Goal: Task Accomplishment & Management: Manage account settings

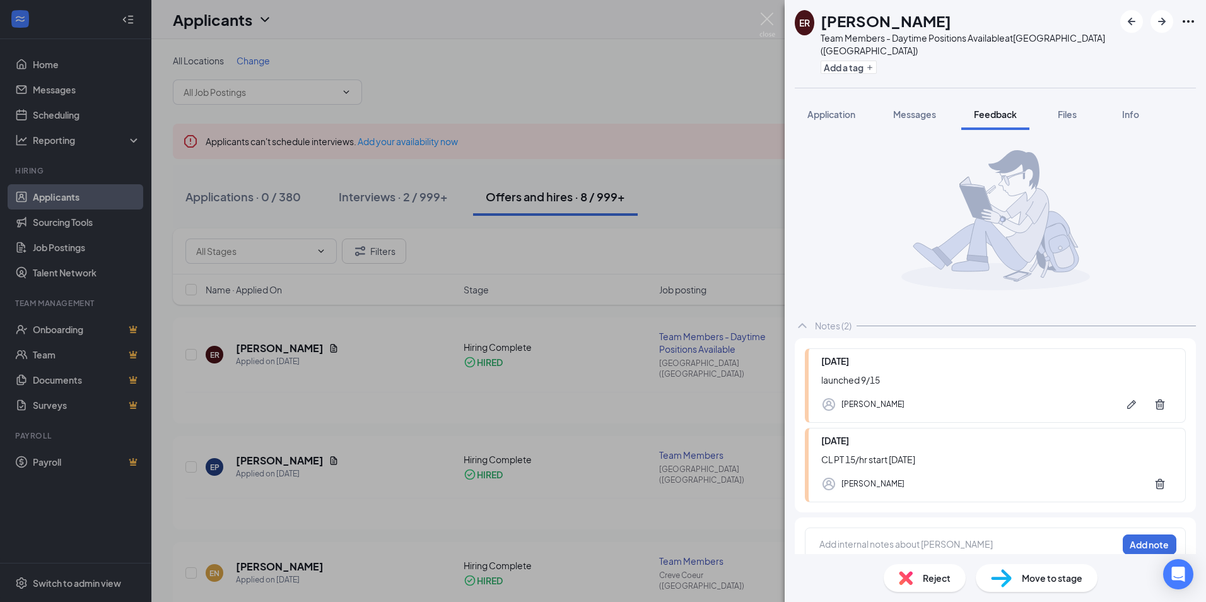
click at [580, 98] on div "ER [PERSON_NAME] Team Members - Daytime Positions Available at [GEOGRAPHIC_DATA…" at bounding box center [603, 301] width 1206 height 602
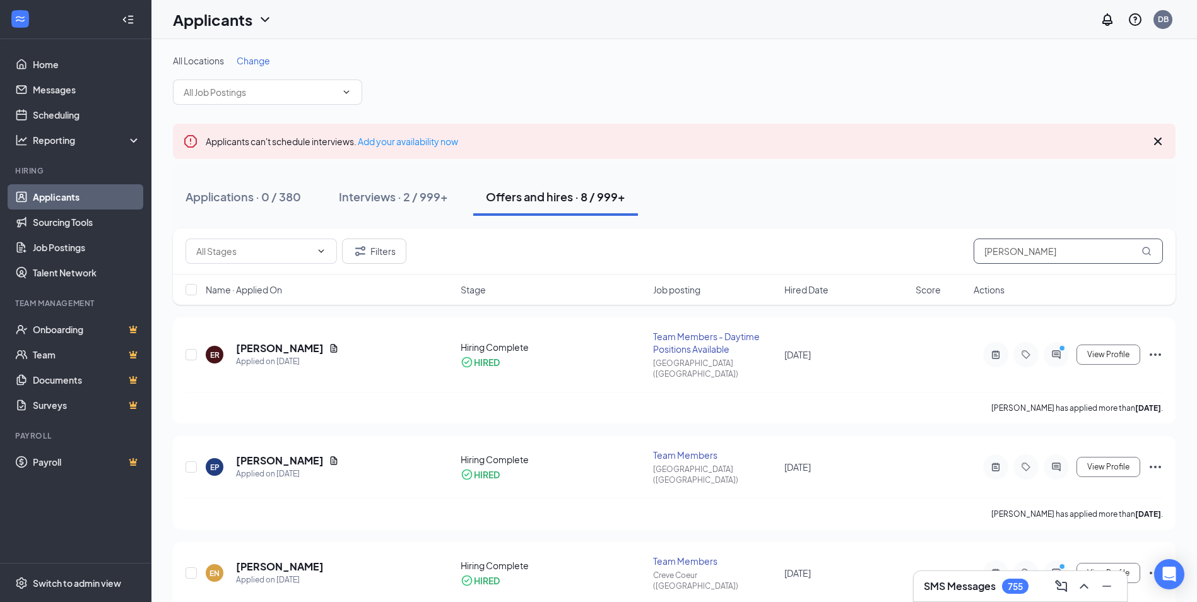
drag, startPoint x: 1062, startPoint y: 244, endPoint x: 887, endPoint y: 259, distance: 176.1
click at [887, 259] on div "Filters [PERSON_NAME]" at bounding box center [674, 251] width 977 height 25
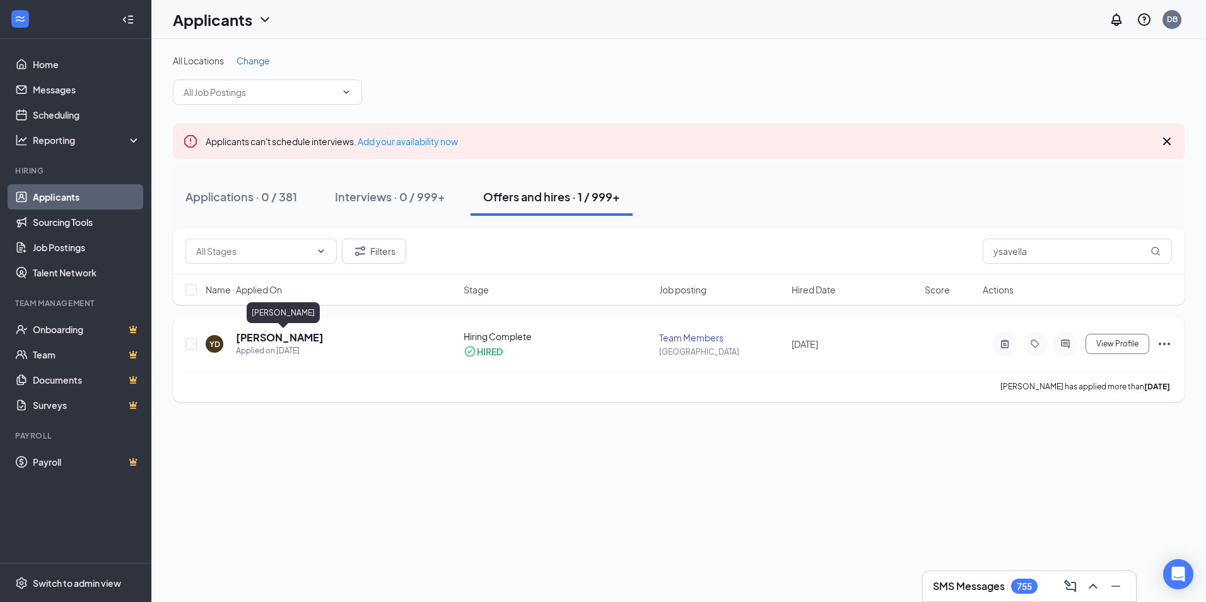
click at [278, 335] on h5 "[PERSON_NAME]" at bounding box center [280, 338] width 88 height 14
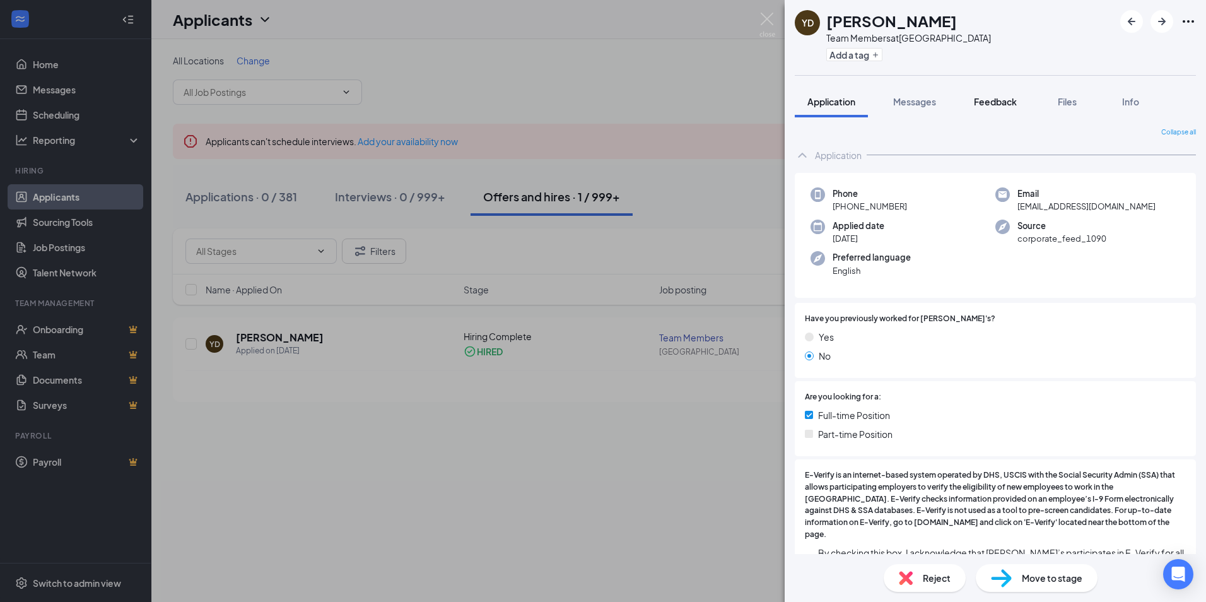
click at [996, 105] on span "Feedback" at bounding box center [995, 101] width 43 height 11
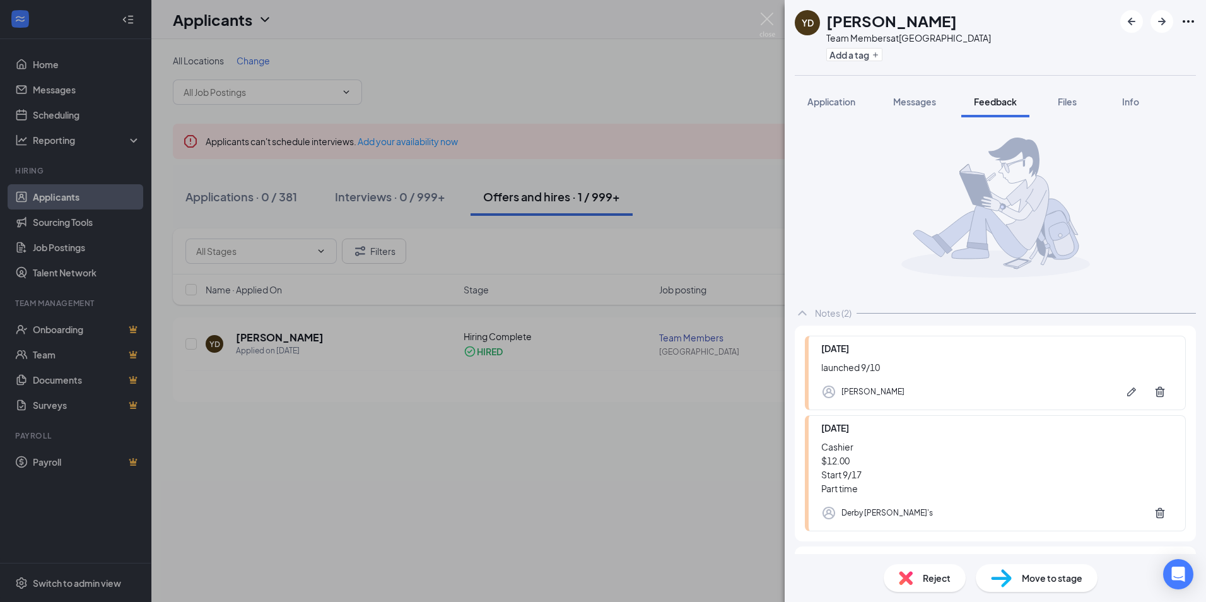
click at [758, 22] on div "YD Ysavella [PERSON_NAME] Team Members at Derby Add a tag Application Messages …" at bounding box center [603, 301] width 1206 height 602
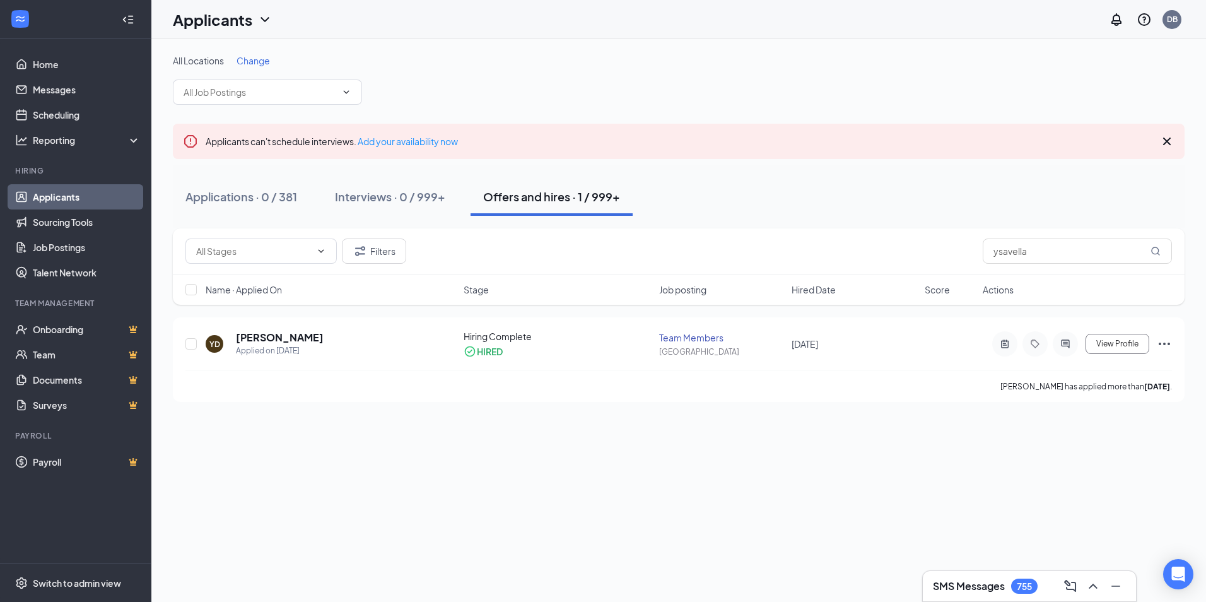
click at [765, 23] on div "Applicants DB" at bounding box center [678, 19] width 1055 height 39
drag, startPoint x: 1055, startPoint y: 251, endPoint x: 870, endPoint y: 254, distance: 185.5
click at [870, 254] on div "Filters ysavella" at bounding box center [679, 251] width 987 height 25
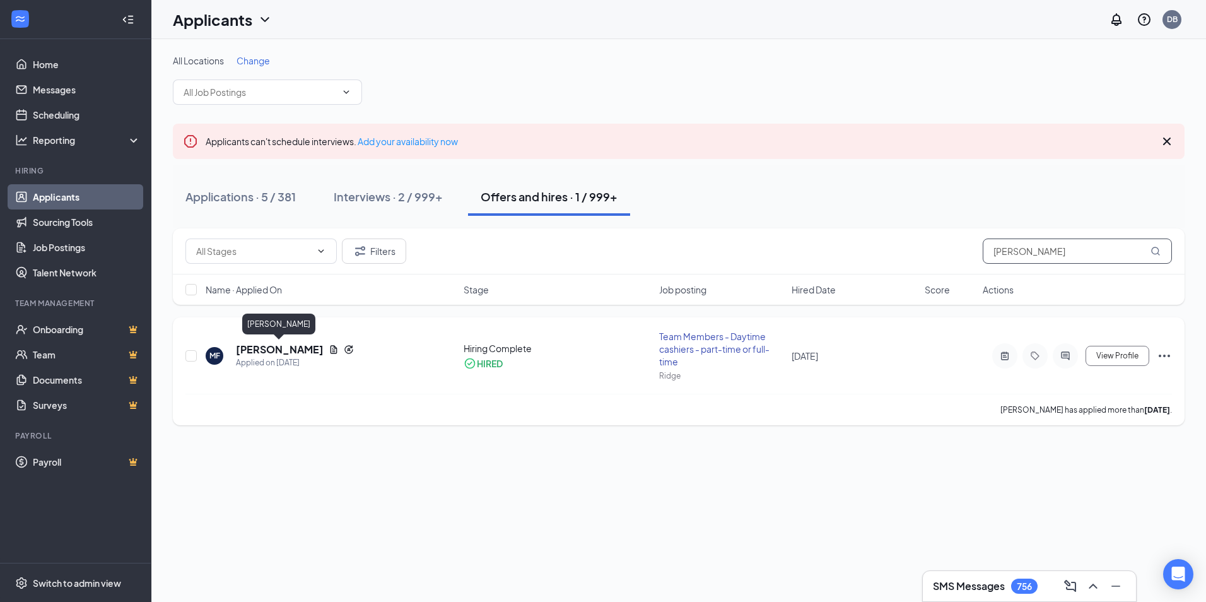
type input "[PERSON_NAME]"
click at [273, 346] on h5 "[PERSON_NAME]" at bounding box center [280, 350] width 88 height 14
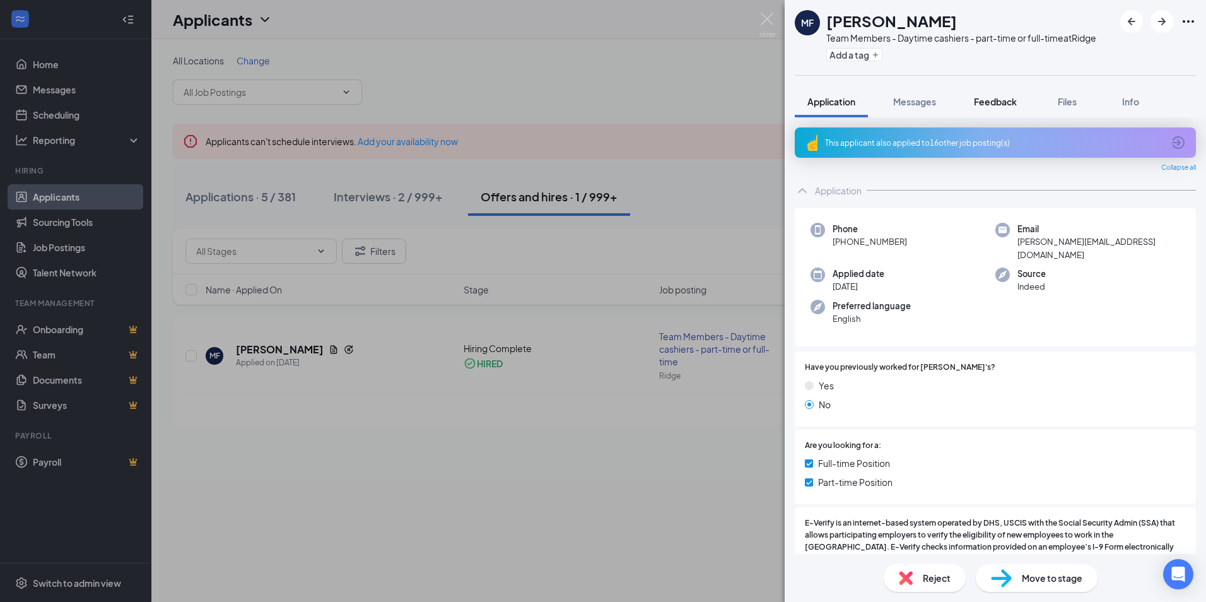
click at [983, 96] on span "Feedback" at bounding box center [995, 101] width 43 height 11
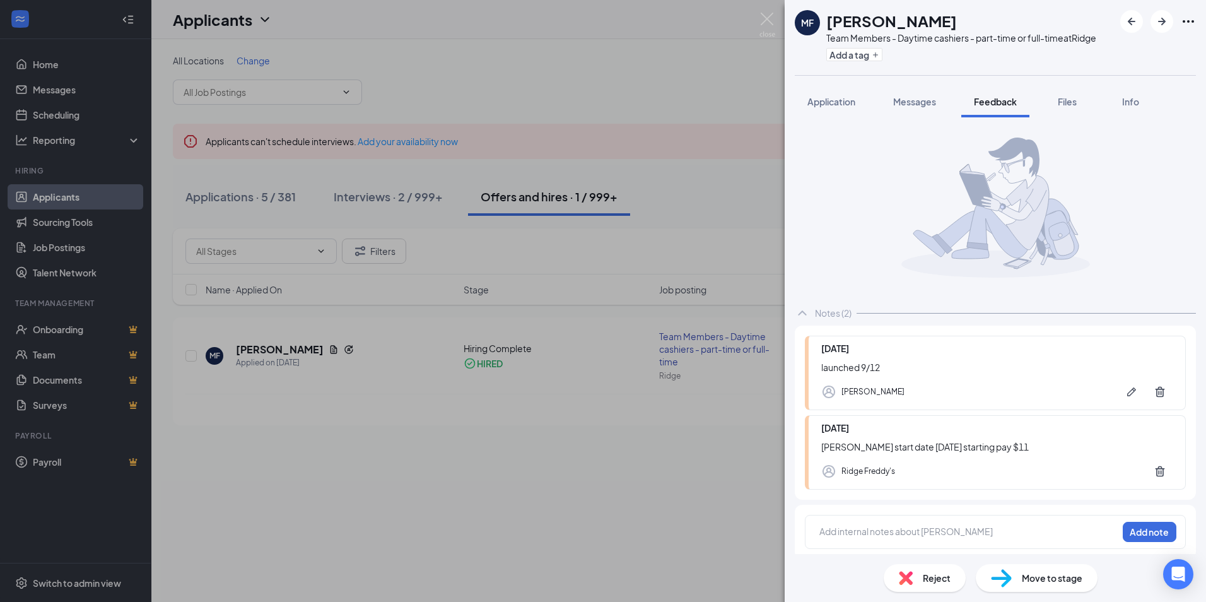
click at [765, 19] on img at bounding box center [768, 25] width 16 height 25
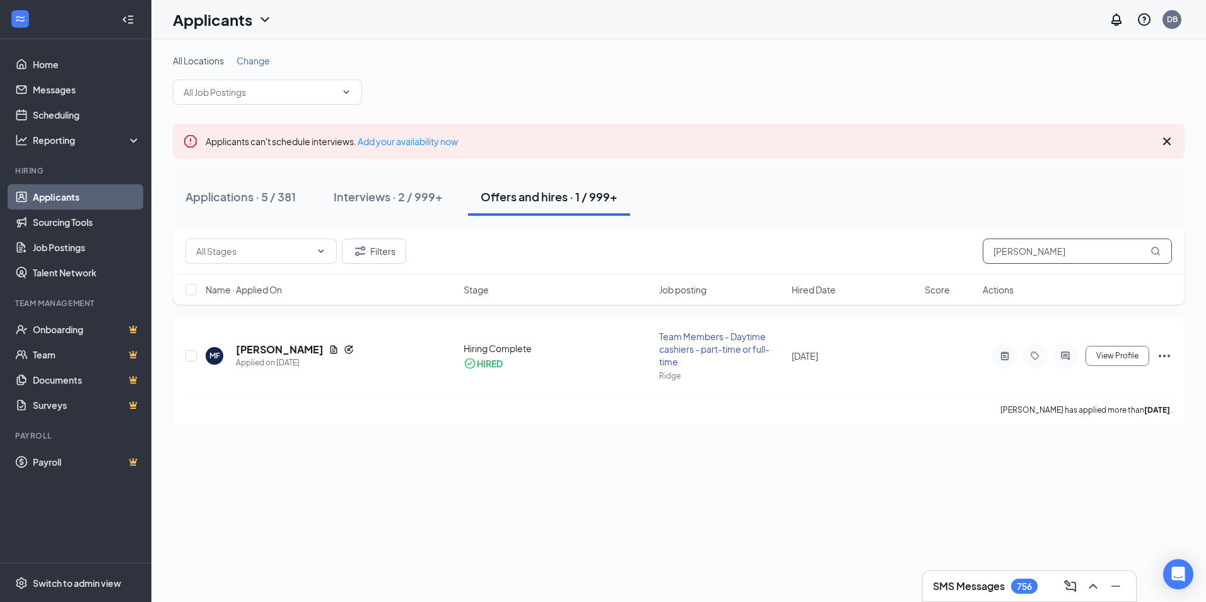
drag, startPoint x: 1054, startPoint y: 252, endPoint x: 938, endPoint y: 252, distance: 115.5
click at [938, 252] on div "Filters [PERSON_NAME]" at bounding box center [679, 251] width 987 height 25
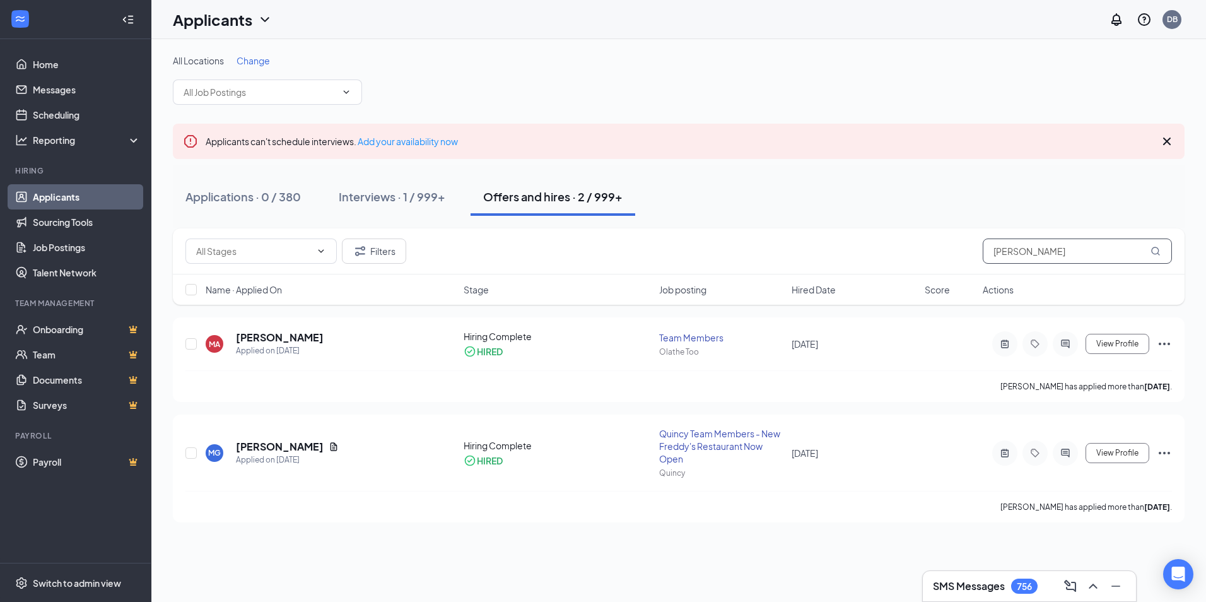
drag, startPoint x: 1051, startPoint y: 245, endPoint x: 920, endPoint y: 253, distance: 131.5
click at [920, 253] on div "Filters [PERSON_NAME]" at bounding box center [679, 251] width 987 height 25
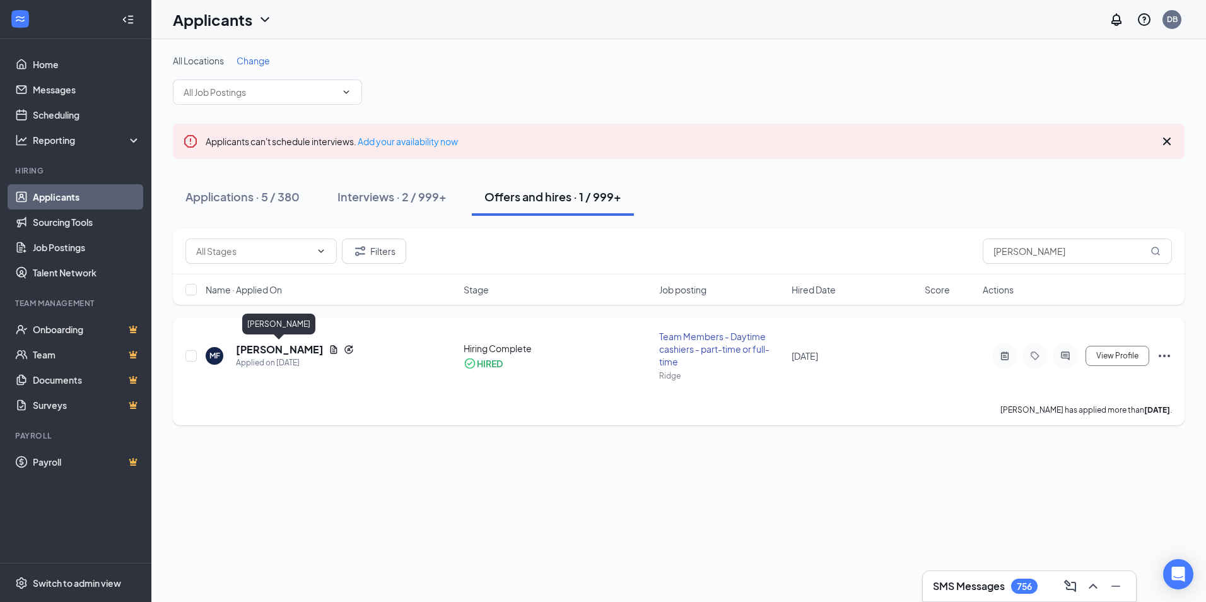
click at [276, 352] on h5 "[PERSON_NAME]" at bounding box center [280, 350] width 88 height 14
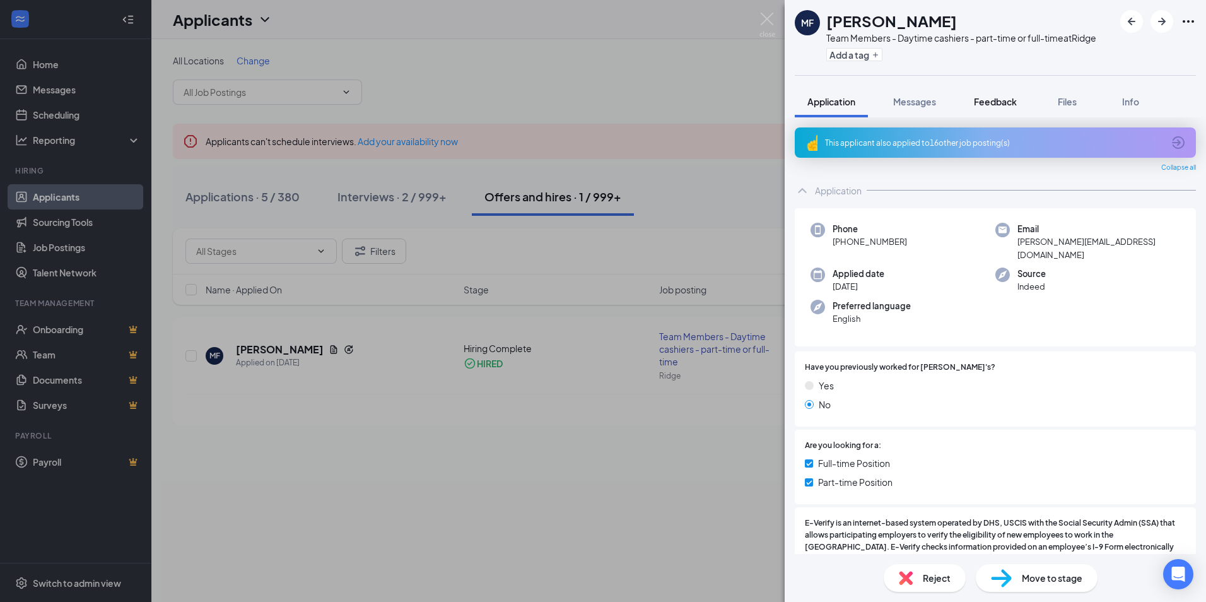
click at [1014, 98] on span "Feedback" at bounding box center [995, 101] width 43 height 11
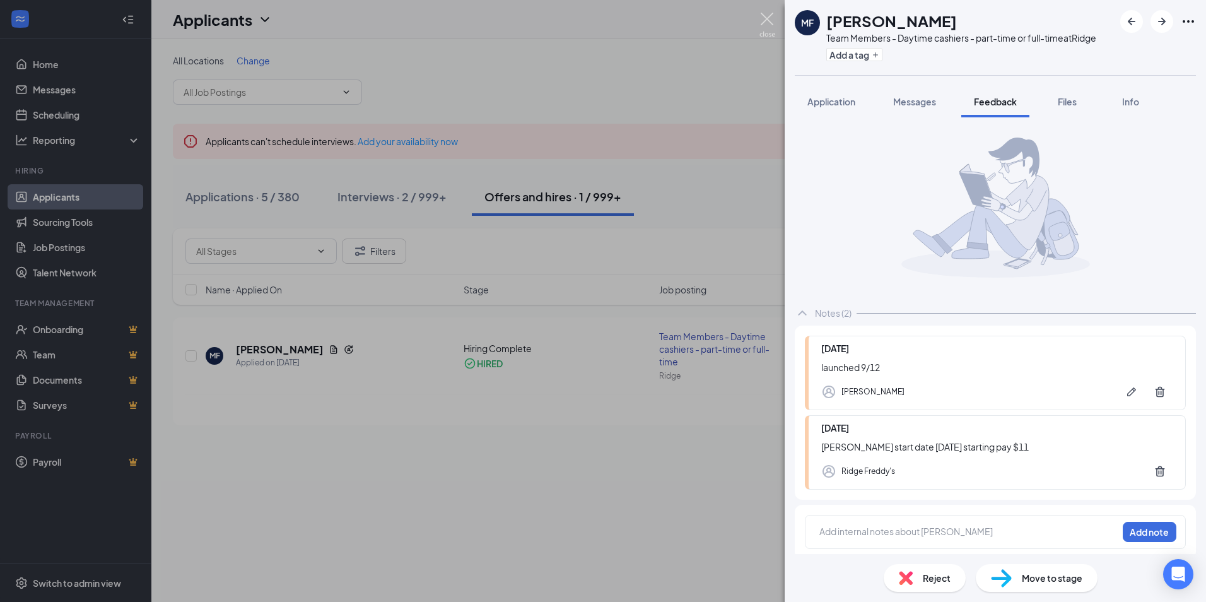
click at [769, 16] on img at bounding box center [768, 25] width 16 height 25
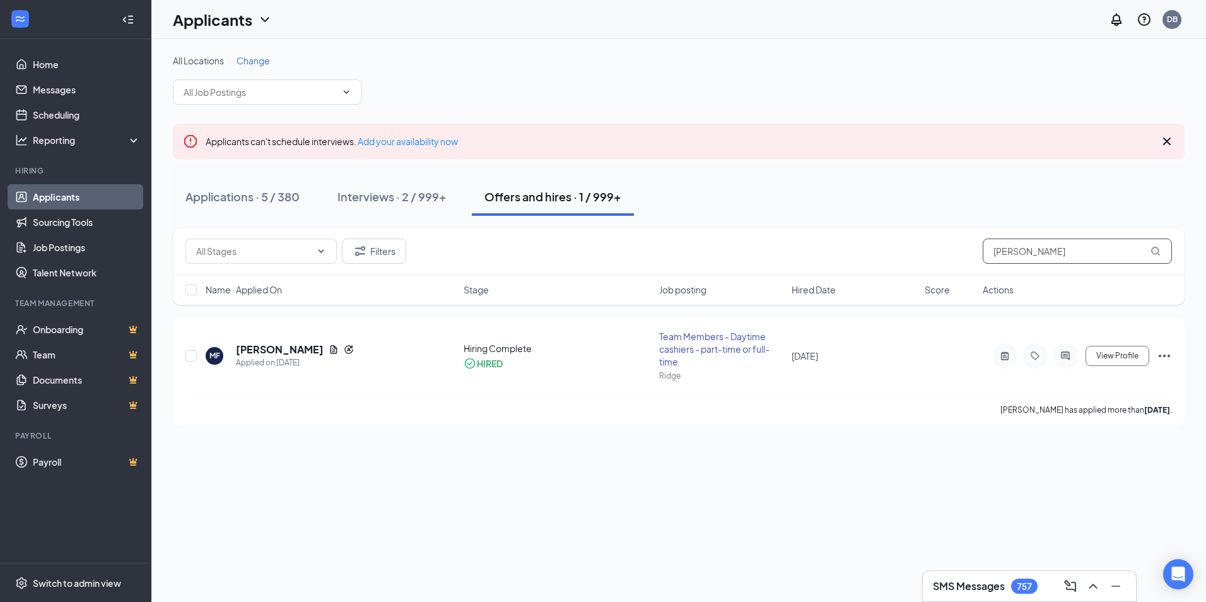
drag, startPoint x: 954, startPoint y: 248, endPoint x: 892, endPoint y: 248, distance: 62.5
click at [892, 248] on div "Filters [PERSON_NAME]" at bounding box center [679, 251] width 987 height 25
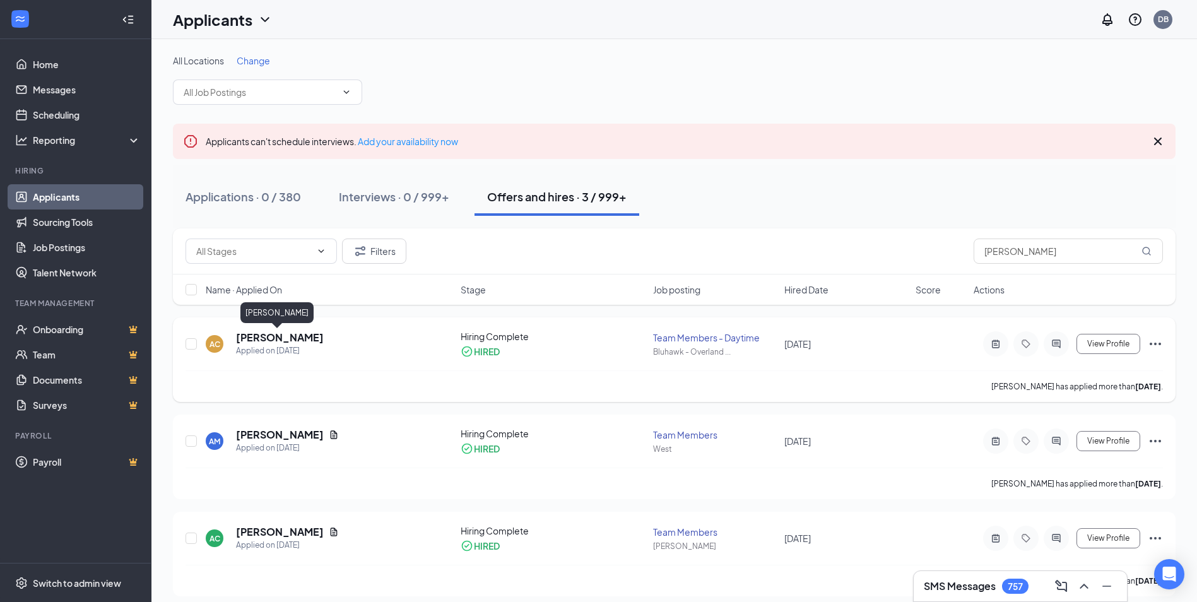
click at [286, 345] on div "Applied on [DATE]" at bounding box center [280, 351] width 88 height 13
click at [289, 334] on h5 "[PERSON_NAME]" at bounding box center [280, 338] width 88 height 14
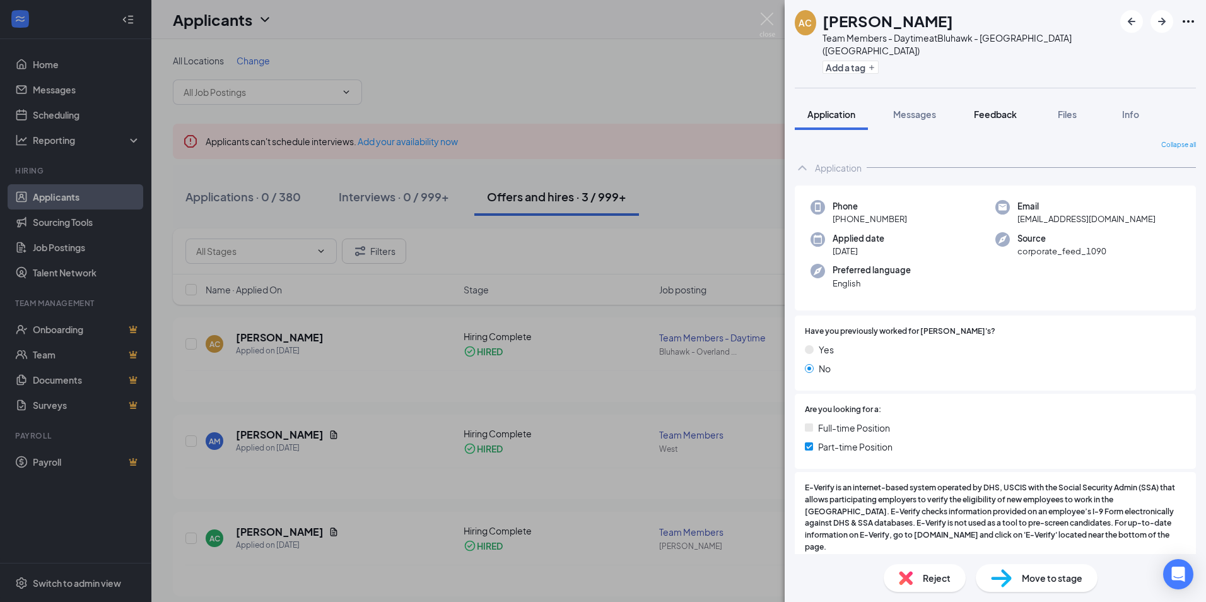
click at [1019, 111] on button "Feedback" at bounding box center [996, 114] width 68 height 32
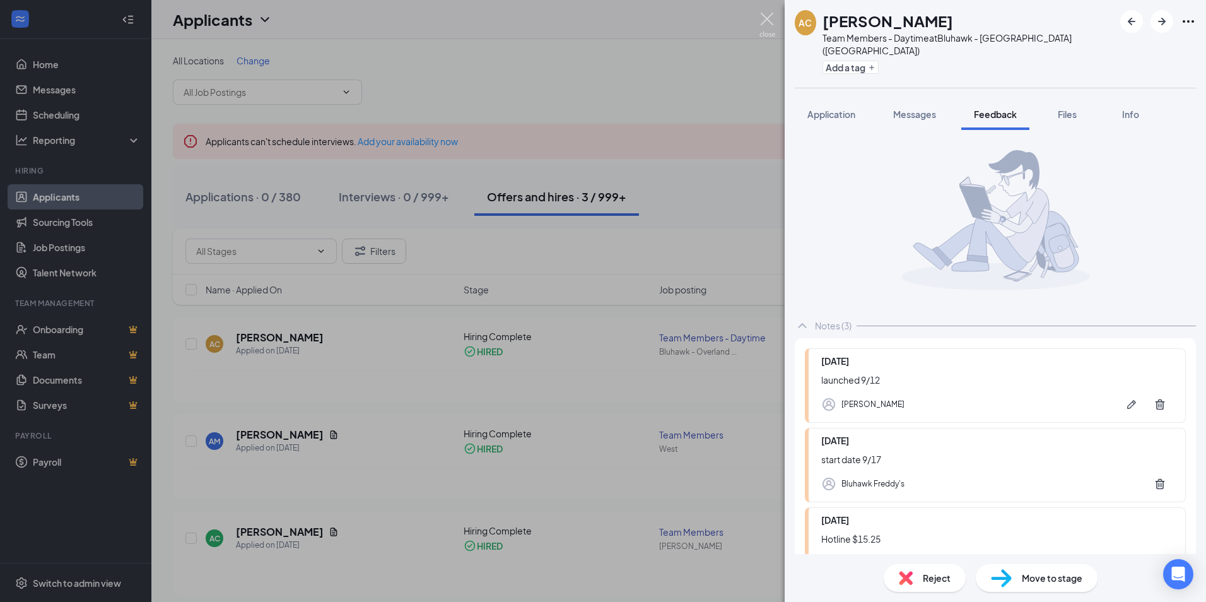
click at [772, 18] on img at bounding box center [768, 25] width 16 height 25
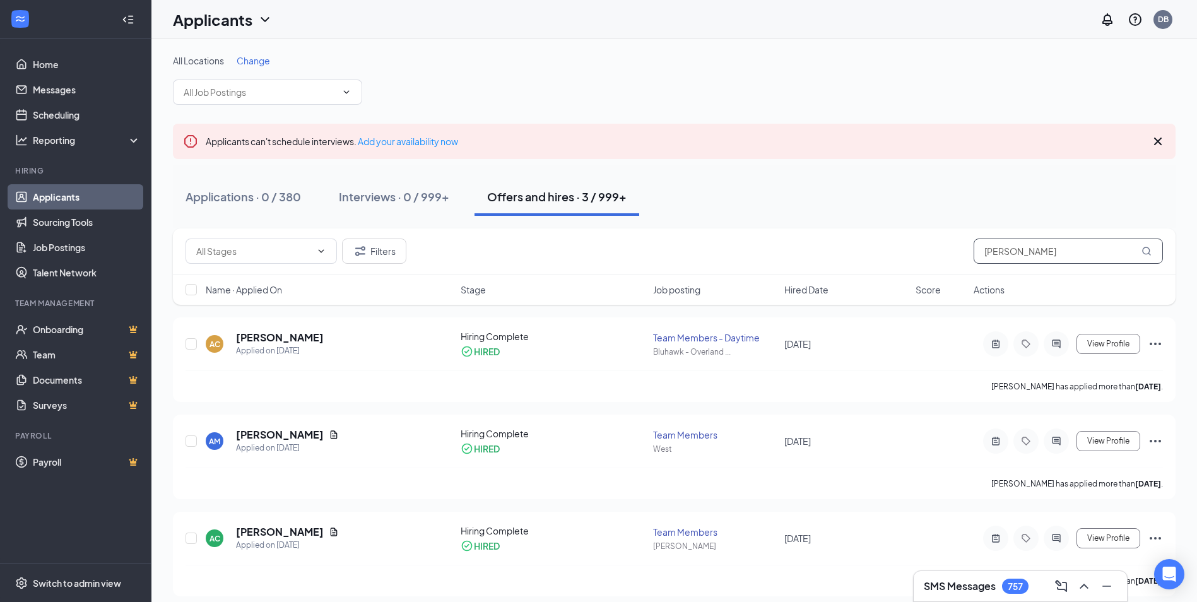
drag, startPoint x: 1057, startPoint y: 246, endPoint x: 881, endPoint y: 257, distance: 175.7
click at [881, 257] on div "Filters [PERSON_NAME]" at bounding box center [674, 251] width 977 height 25
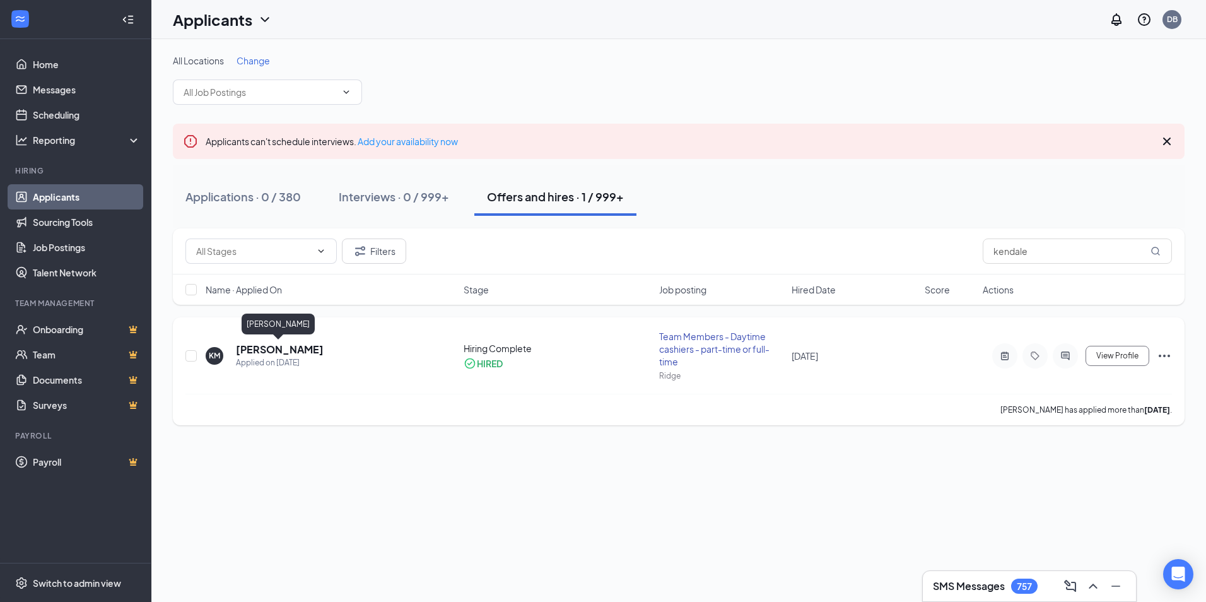
click at [281, 350] on h5 "[PERSON_NAME]" at bounding box center [280, 350] width 88 height 14
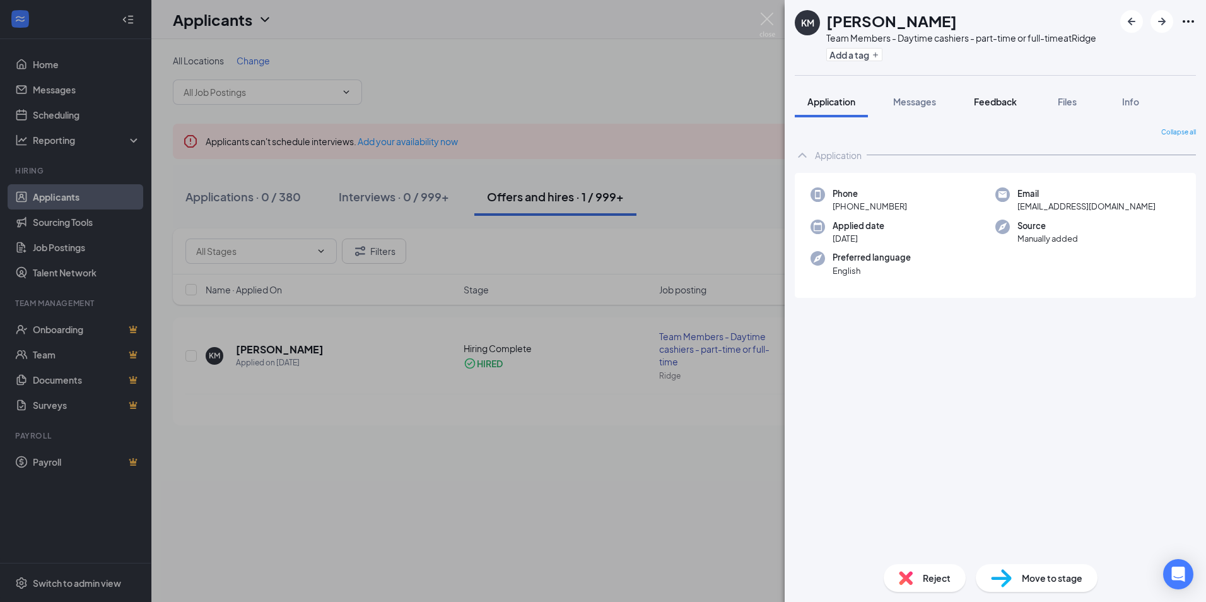
click at [998, 91] on button "Feedback" at bounding box center [996, 102] width 68 height 32
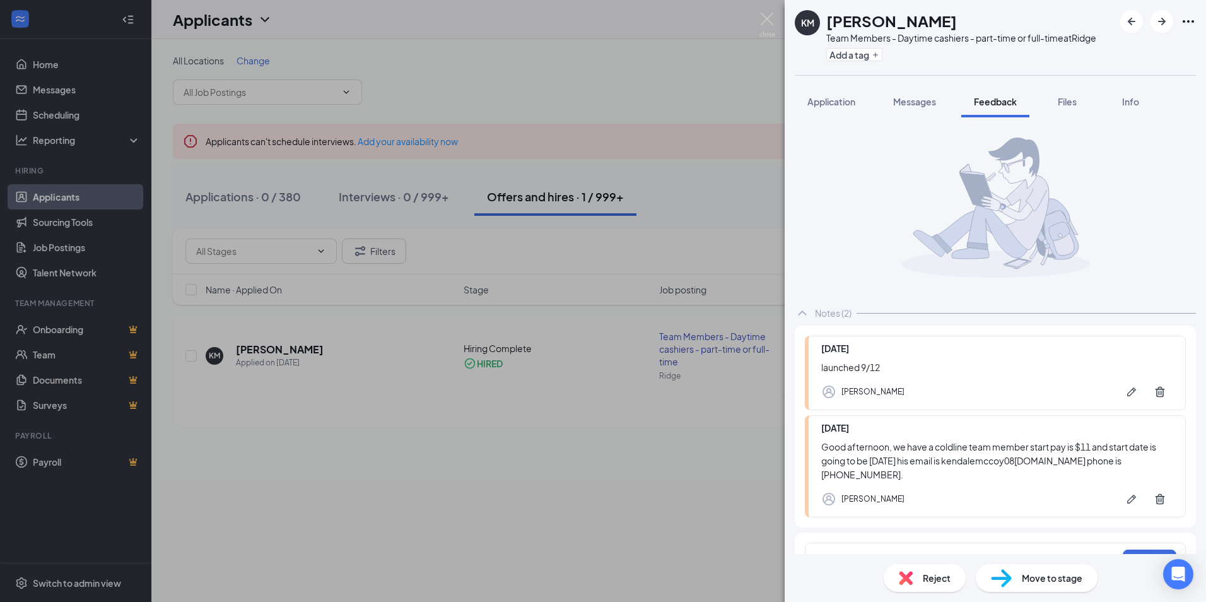
scroll to position [33, 0]
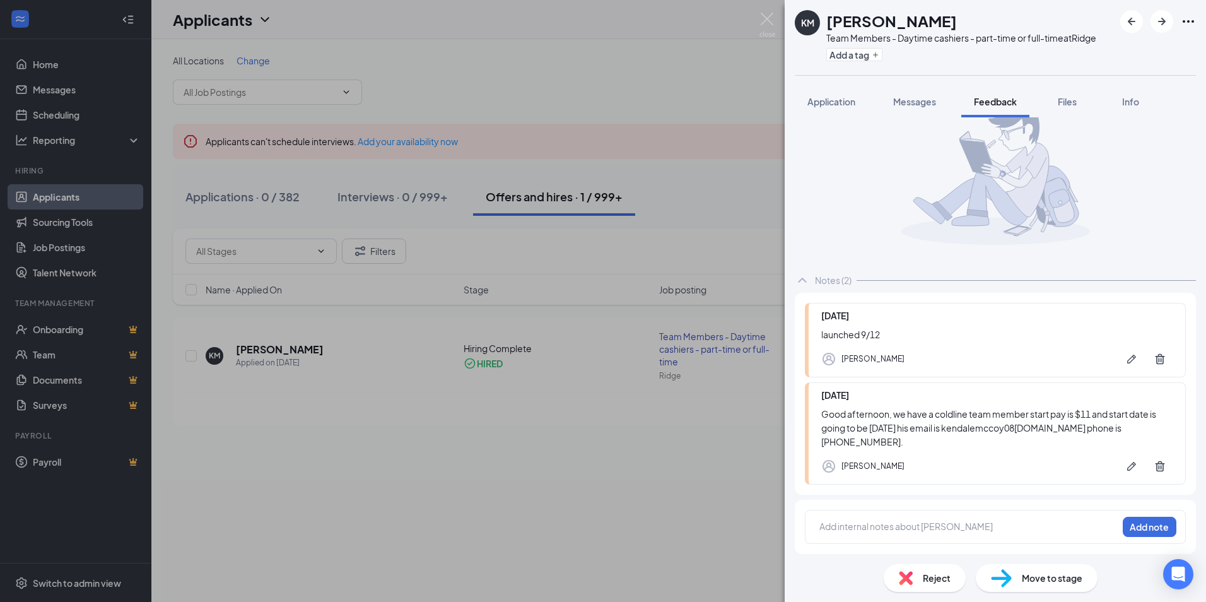
click at [772, 15] on img at bounding box center [768, 25] width 16 height 25
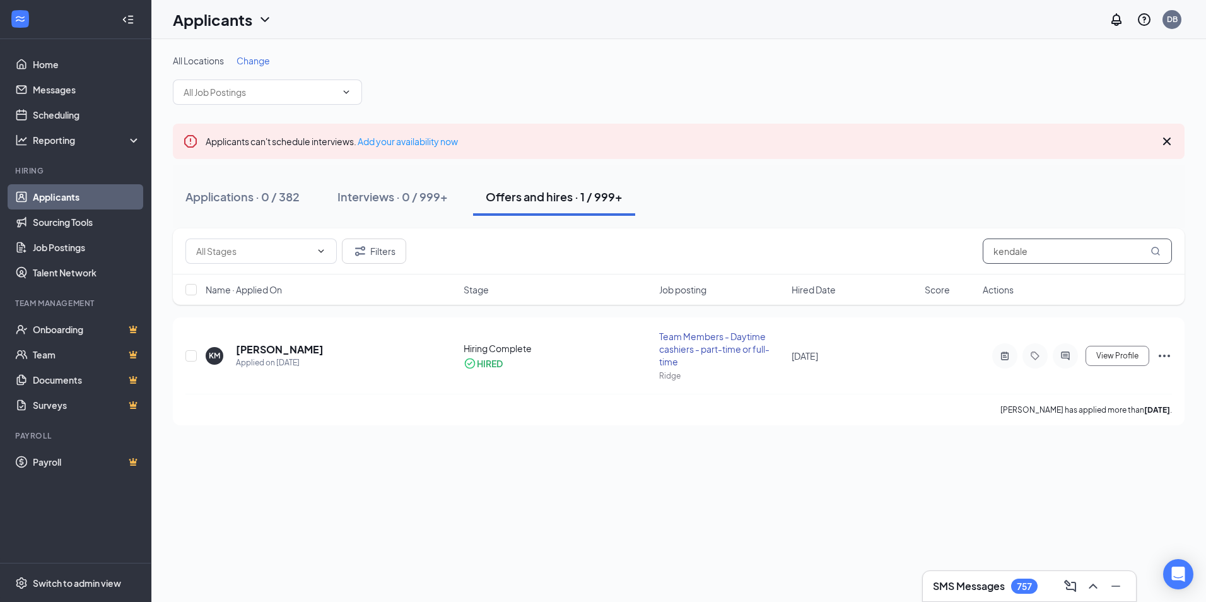
drag, startPoint x: 976, startPoint y: 245, endPoint x: 944, endPoint y: 244, distance: 32.2
click at [944, 244] on div "Filters kendale" at bounding box center [679, 251] width 987 height 25
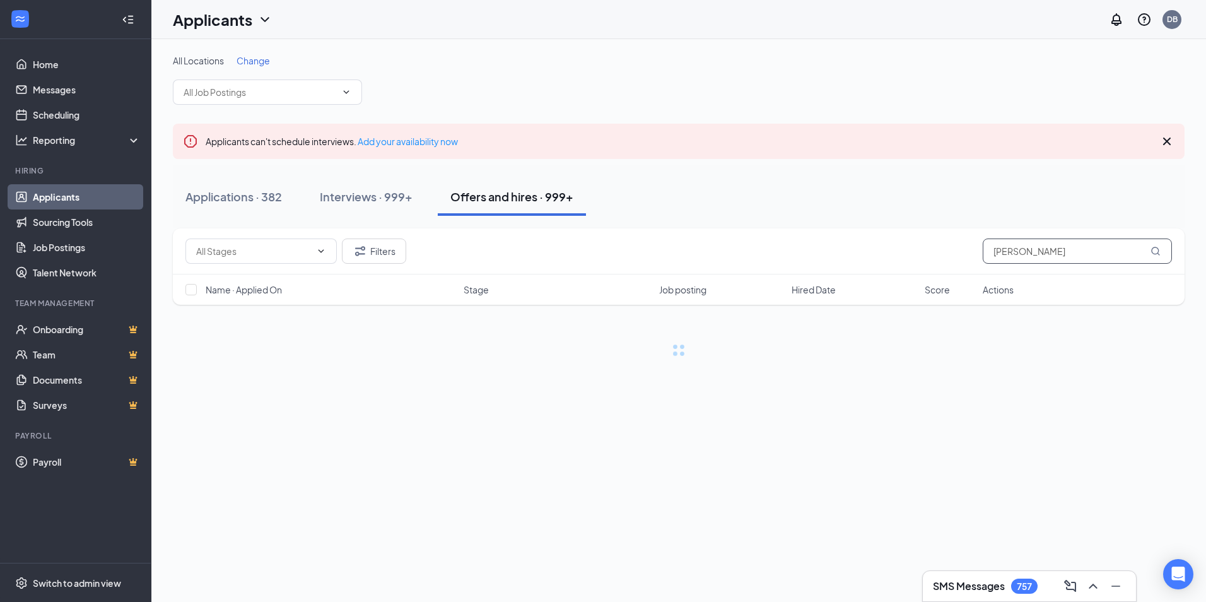
type input "[PERSON_NAME]"
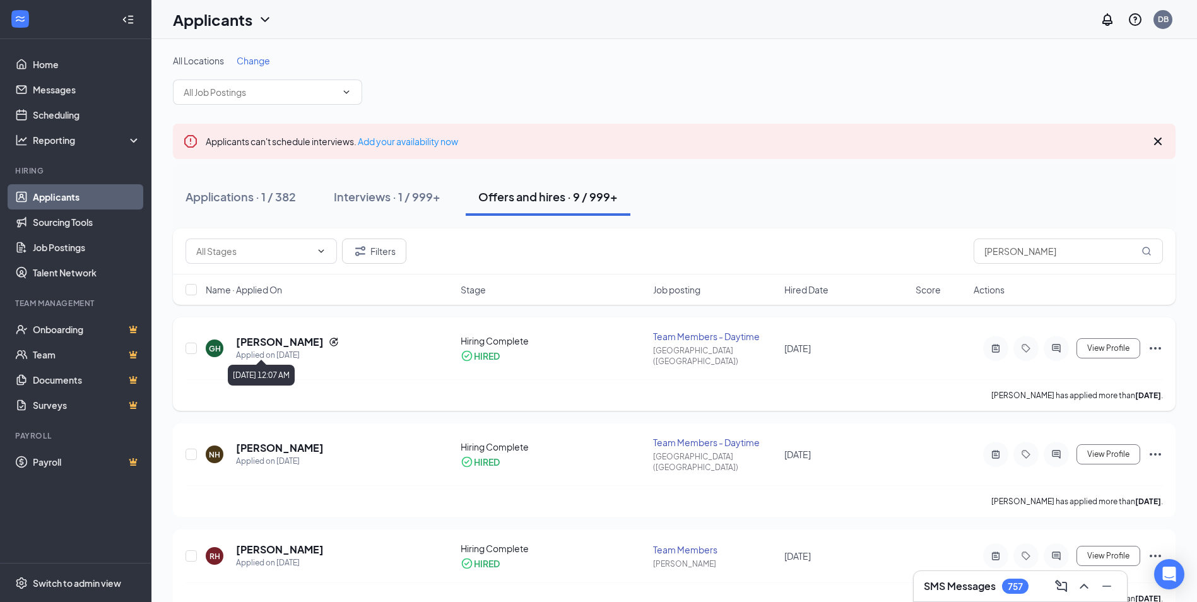
click at [283, 340] on h5 "[PERSON_NAME]" at bounding box center [280, 342] width 88 height 14
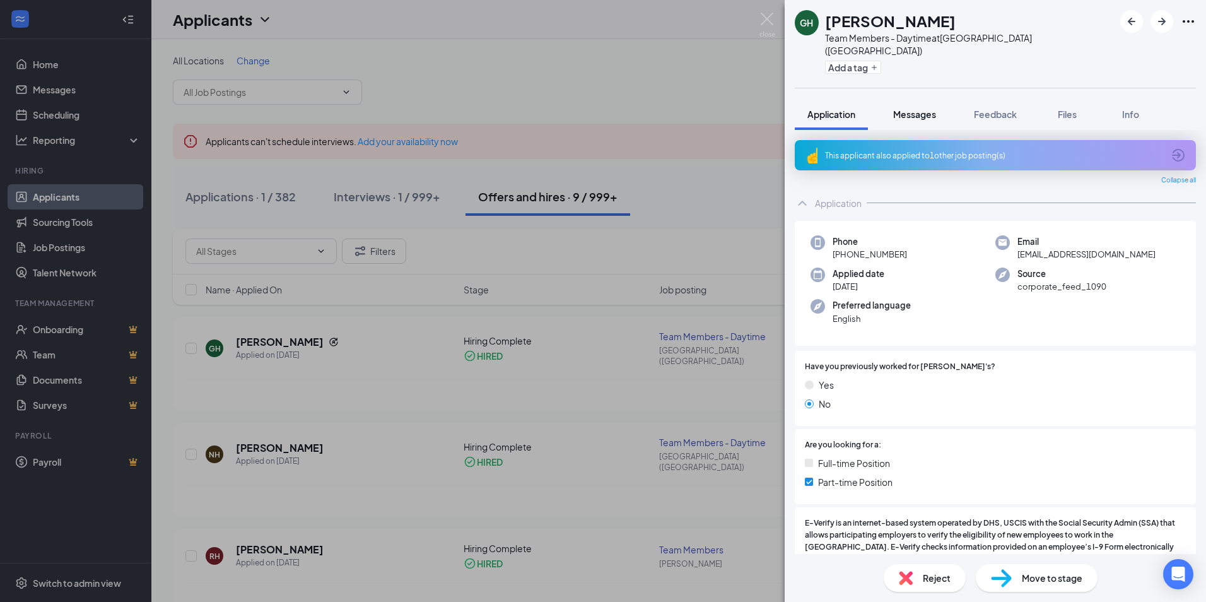
click at [921, 109] on span "Messages" at bounding box center [914, 114] width 43 height 11
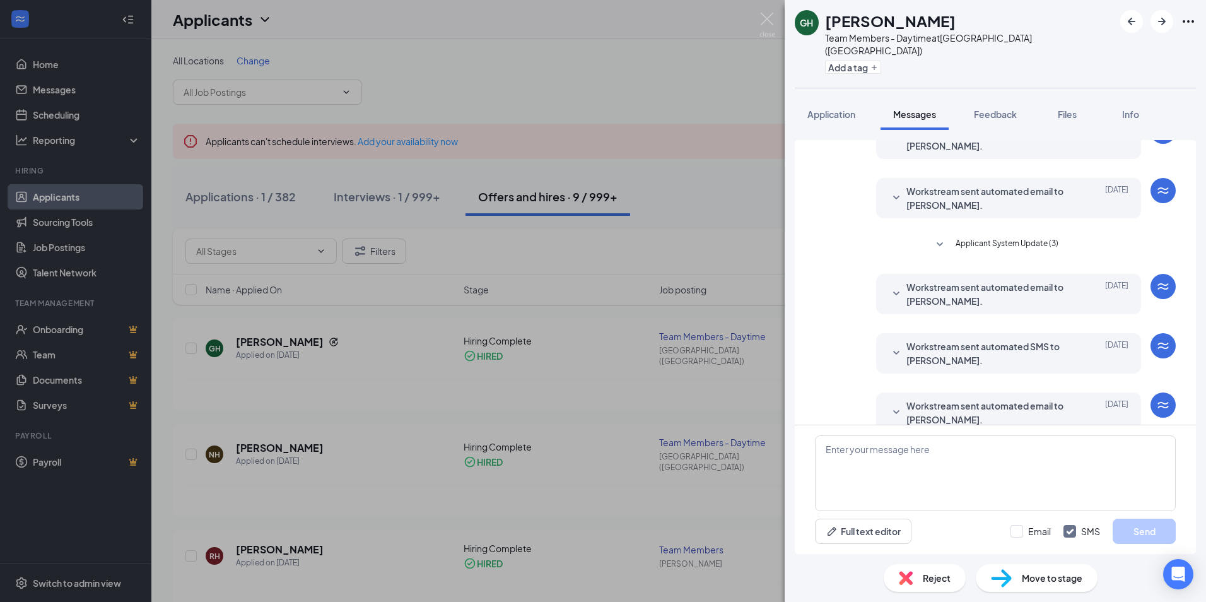
scroll to position [195, 0]
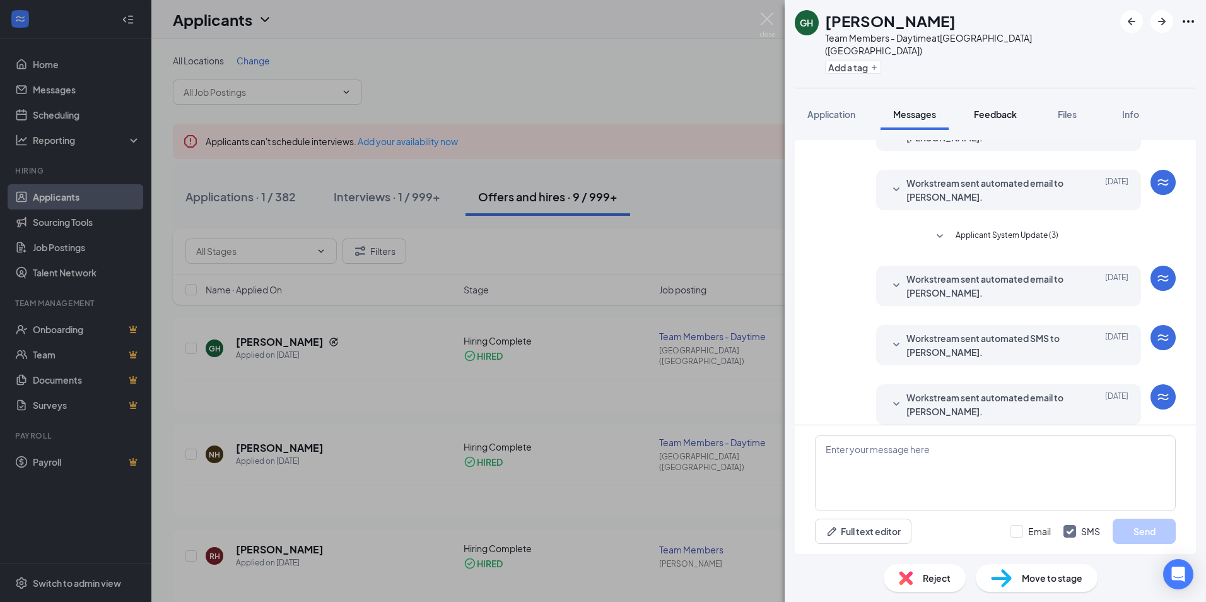
click at [986, 109] on span "Feedback" at bounding box center [995, 114] width 43 height 11
